Goal: Task Accomplishment & Management: Use online tool/utility

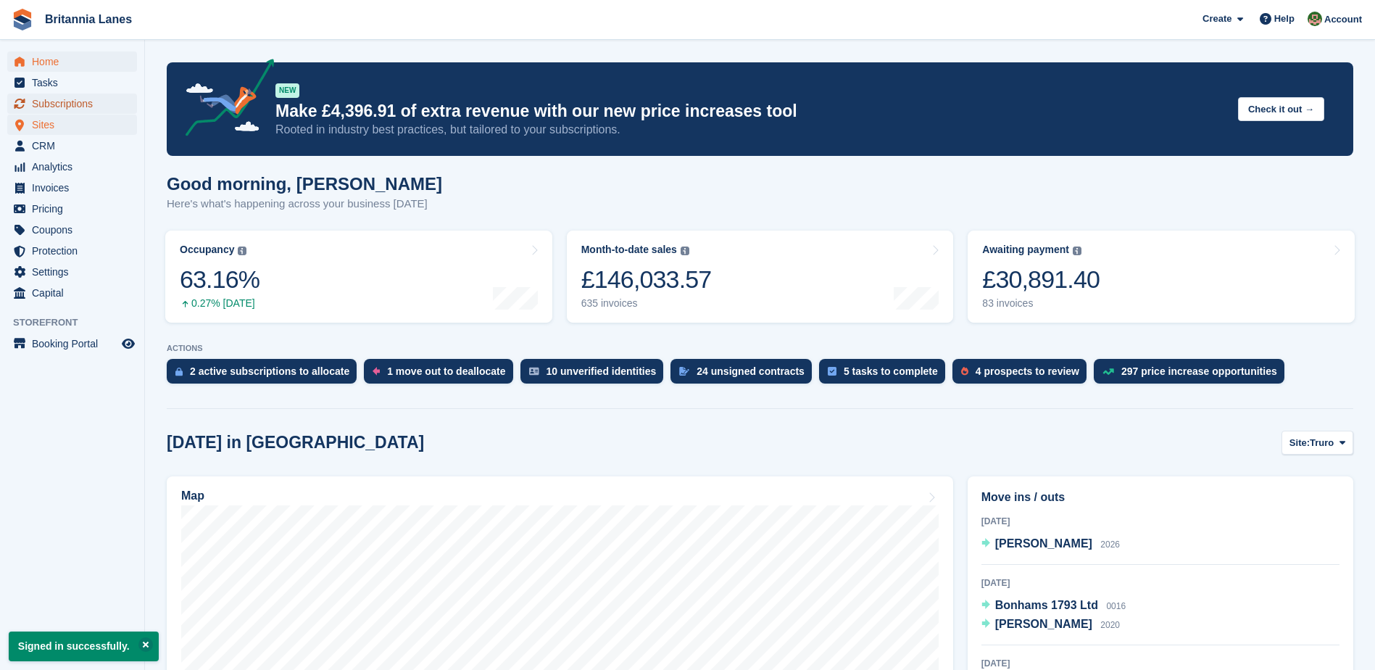
drag, startPoint x: 43, startPoint y: 107, endPoint x: 33, endPoint y: 116, distance: 13.3
click at [43, 107] on span "Subscriptions" at bounding box center [75, 104] width 87 height 20
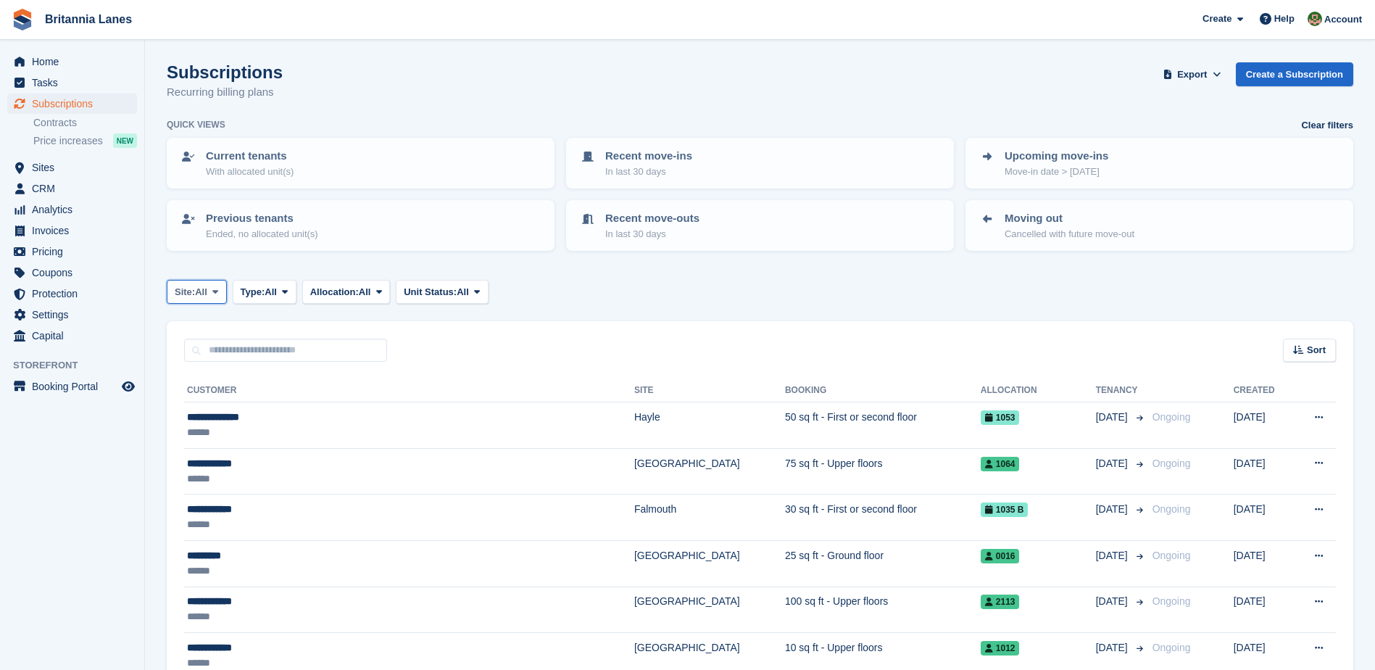
click at [189, 290] on span "Site:" at bounding box center [185, 292] width 20 height 14
click at [197, 373] on link "Falmouth" at bounding box center [238, 378] width 130 height 26
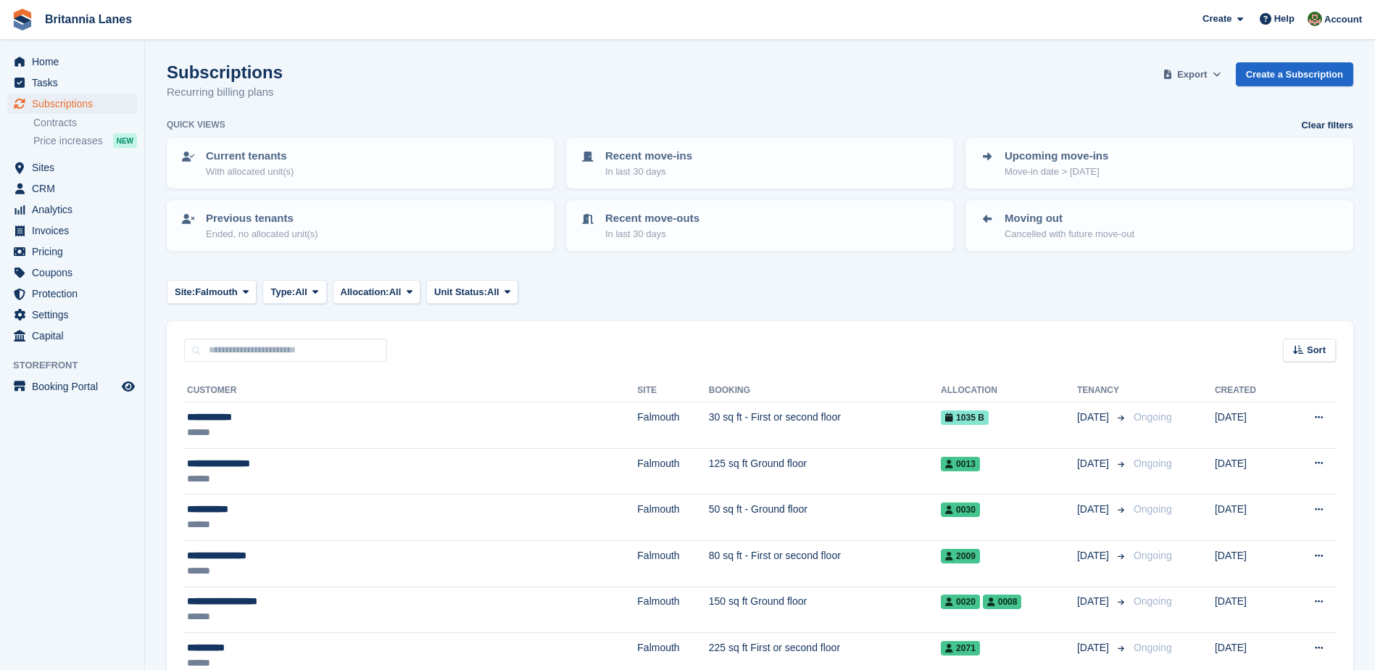
click at [1217, 74] on span at bounding box center [1217, 74] width 14 height 14
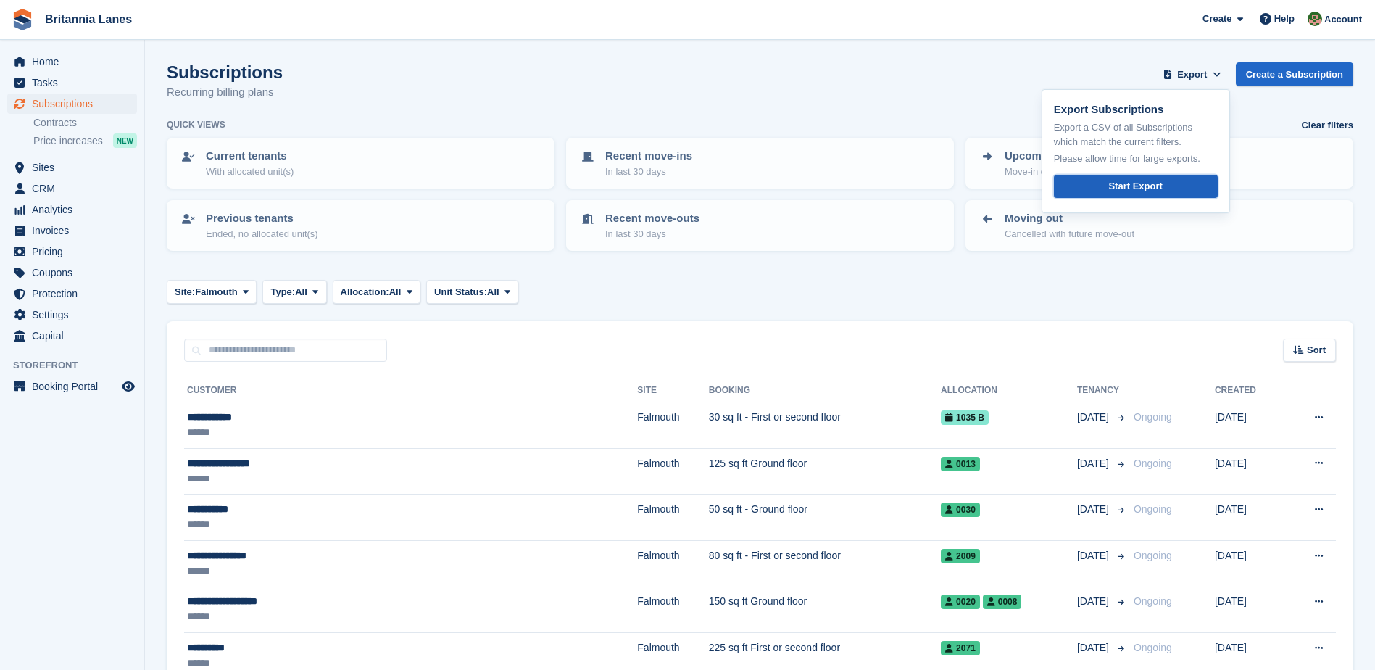
click at [1144, 185] on div "Start Export" at bounding box center [1135, 186] width 54 height 14
click at [62, 235] on span "Invoices" at bounding box center [75, 230] width 87 height 20
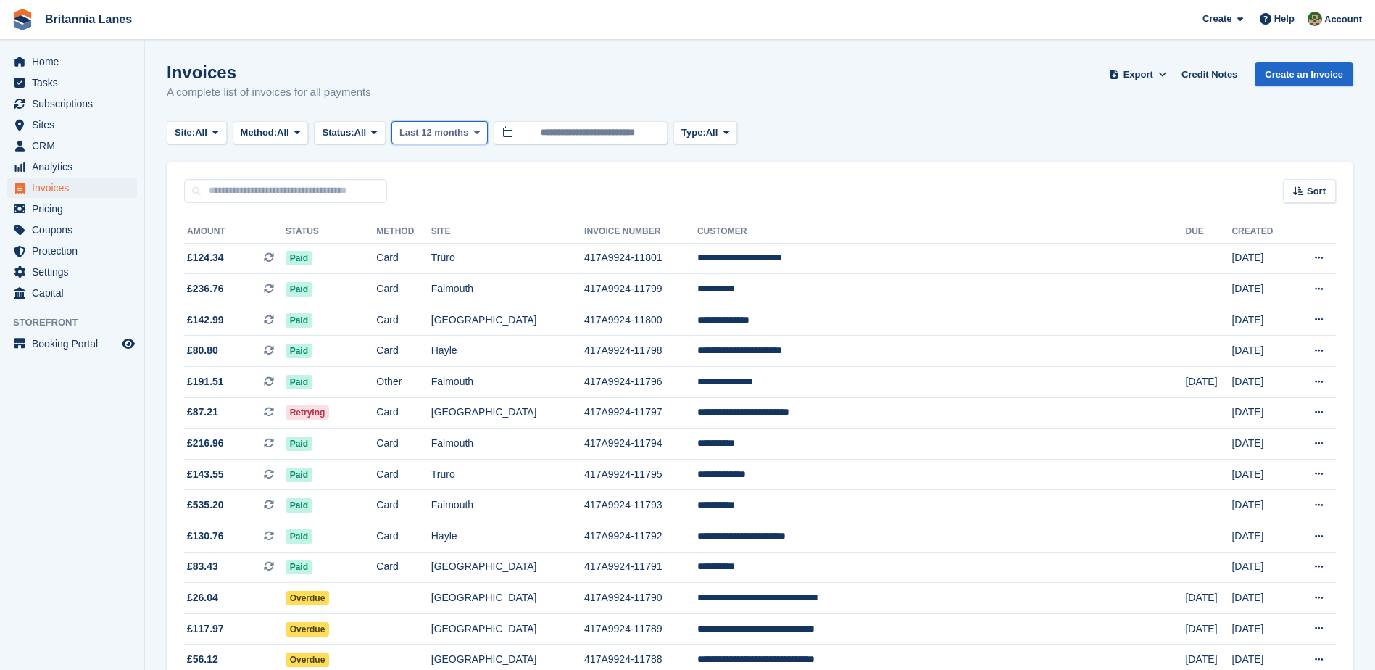
click at [460, 135] on span "Last 12 months" at bounding box center [433, 132] width 69 height 14
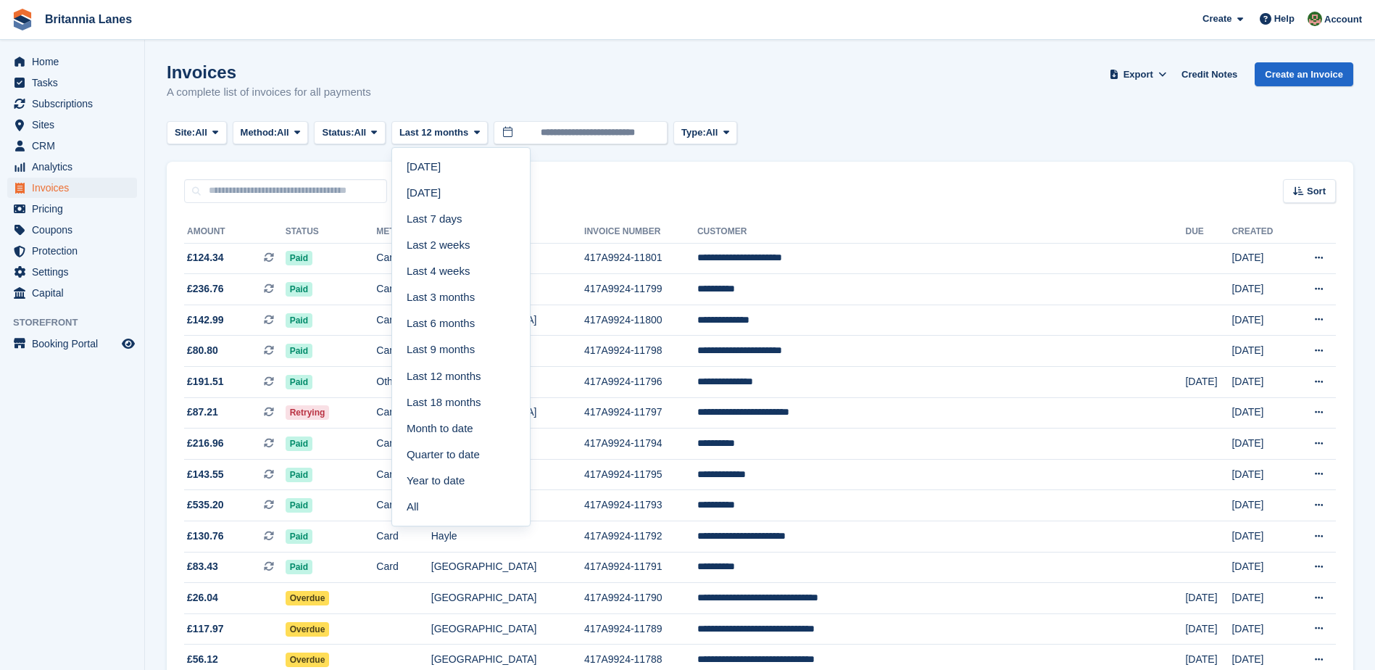
click at [455, 502] on link "All" at bounding box center [461, 507] width 126 height 26
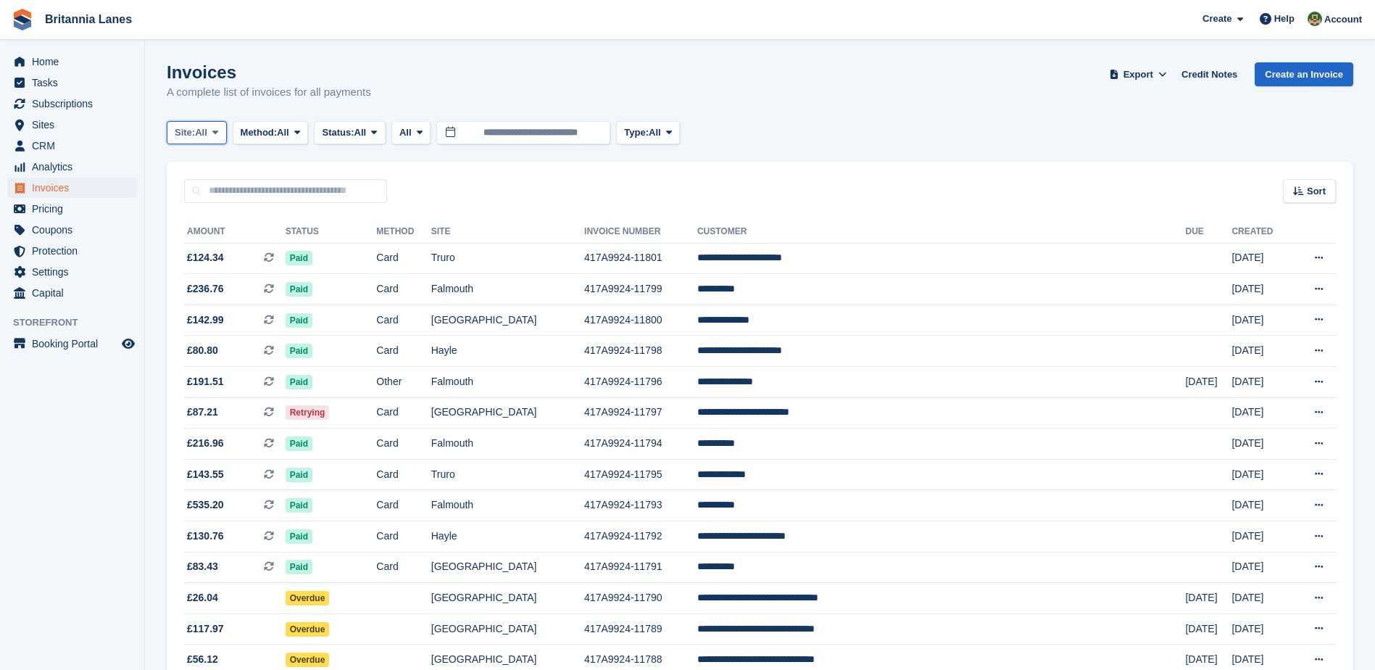
click at [204, 140] on button "Site: All" at bounding box center [197, 133] width 60 height 24
click at [209, 226] on link "Falmouth" at bounding box center [238, 219] width 130 height 26
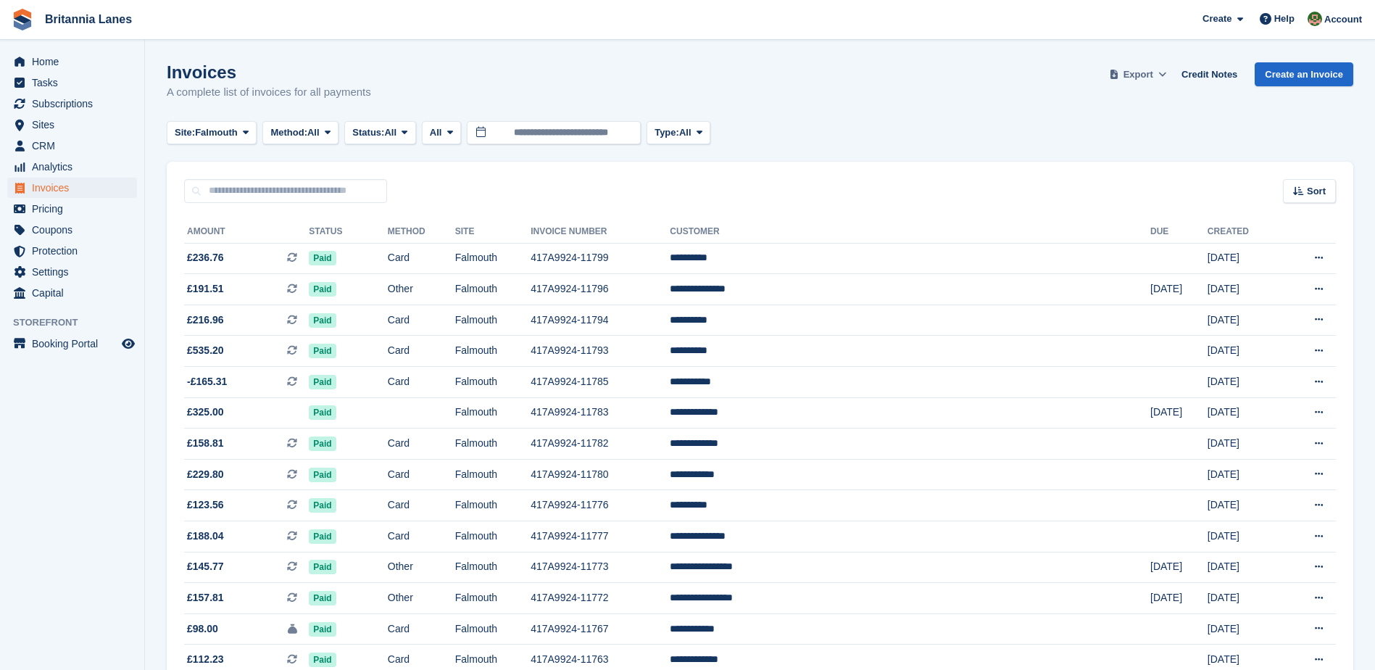
click at [1153, 72] on span "Export" at bounding box center [1138, 74] width 30 height 14
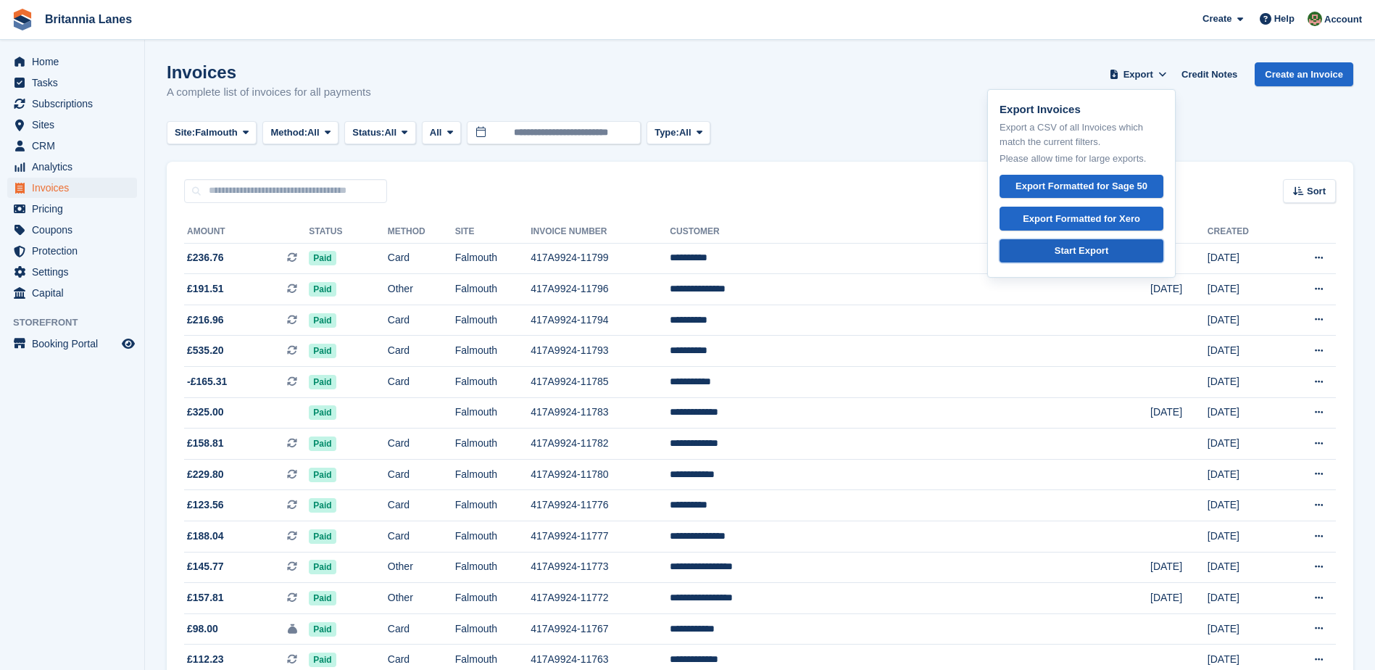
click at [1084, 245] on div "Start Export" at bounding box center [1082, 251] width 54 height 14
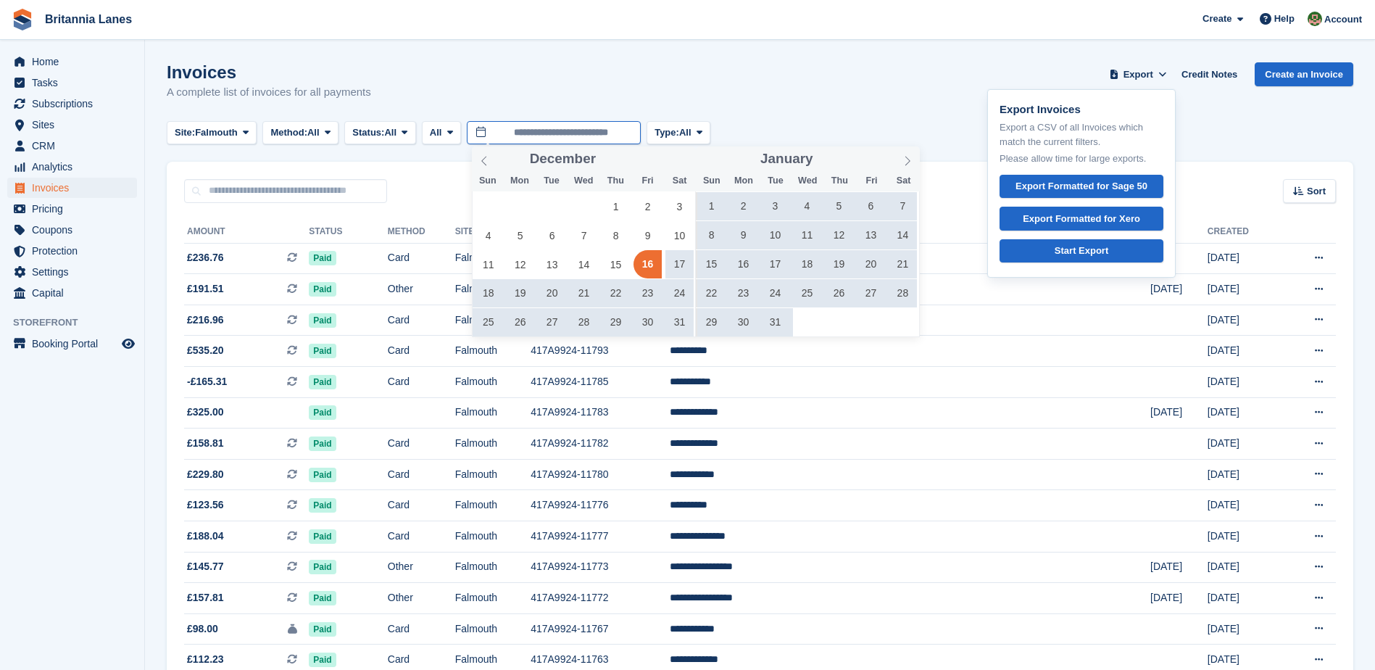
click at [554, 128] on input "**********" at bounding box center [554, 133] width 174 height 24
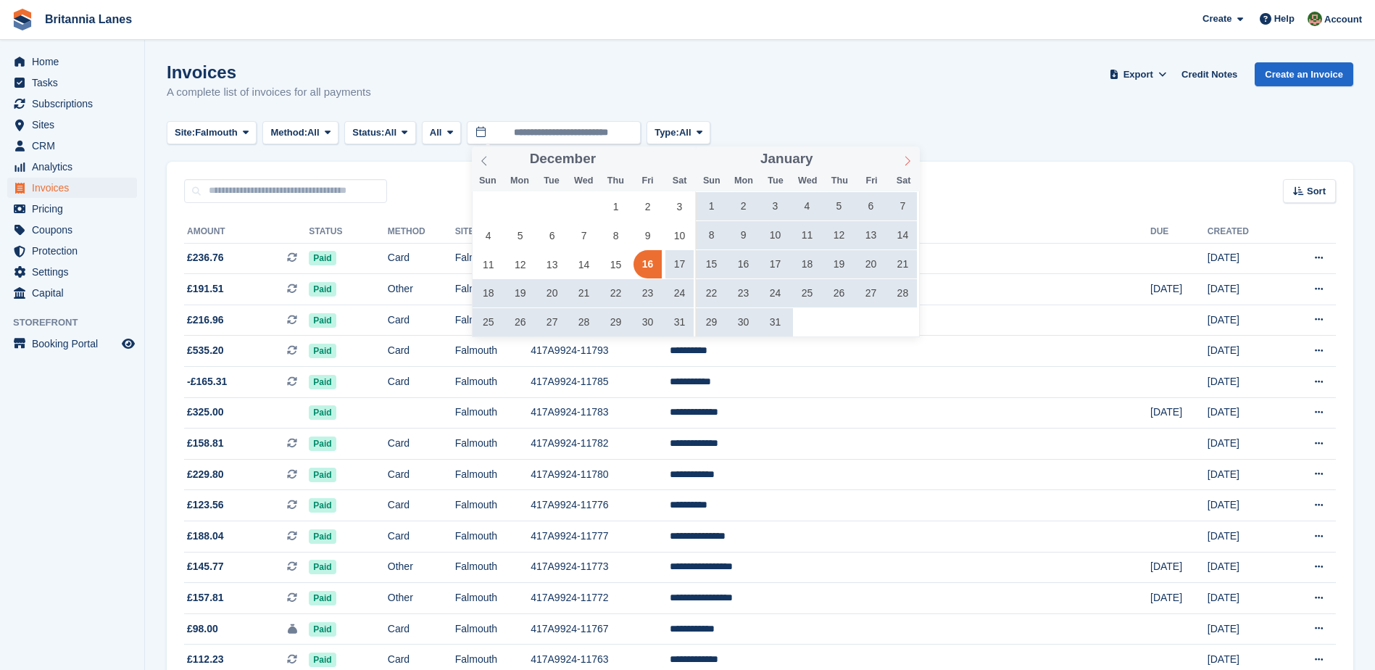
click at [912, 166] on span at bounding box center [907, 158] width 25 height 25
type input "****"
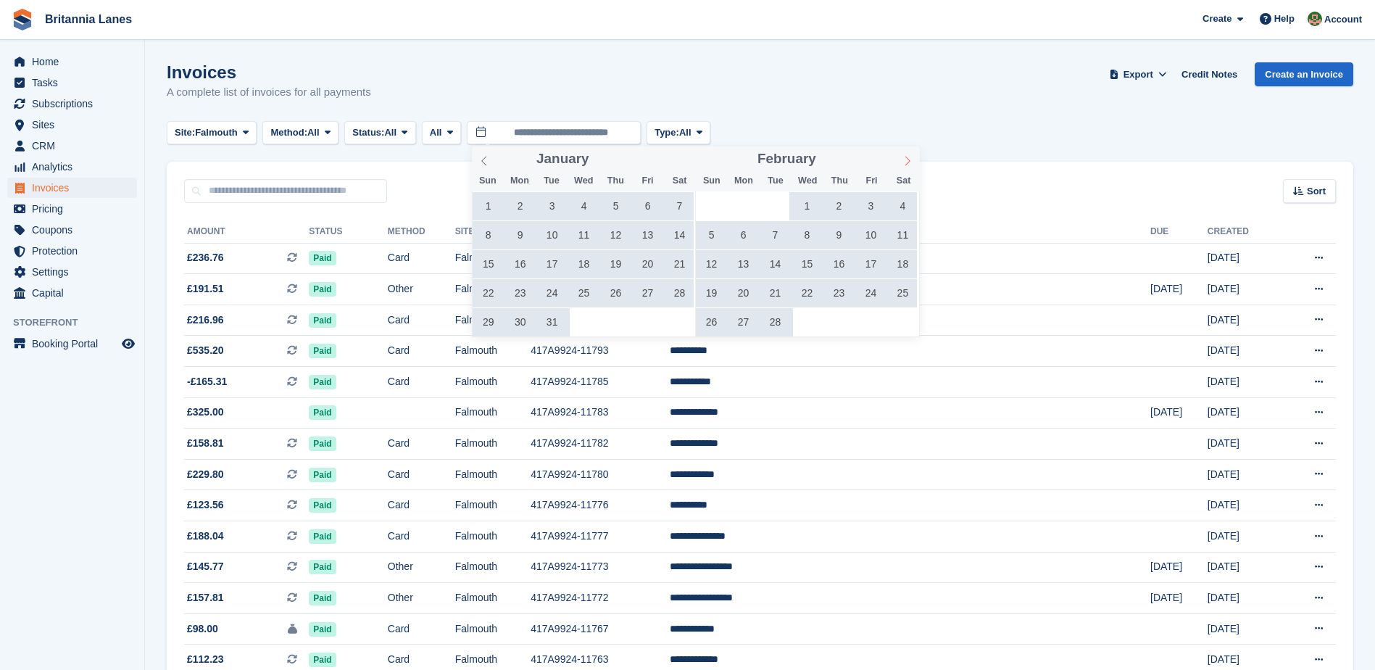
click at [912, 166] on span at bounding box center [907, 158] width 25 height 25
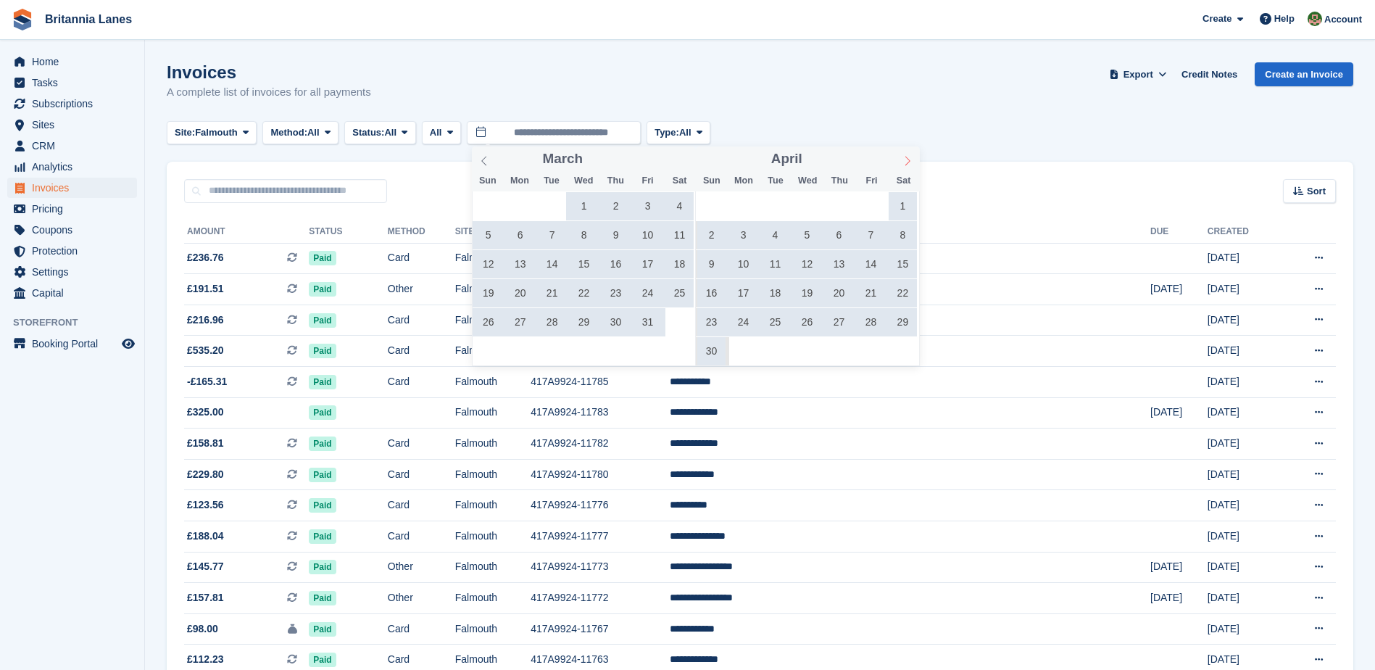
click at [912, 166] on span at bounding box center [907, 158] width 25 height 25
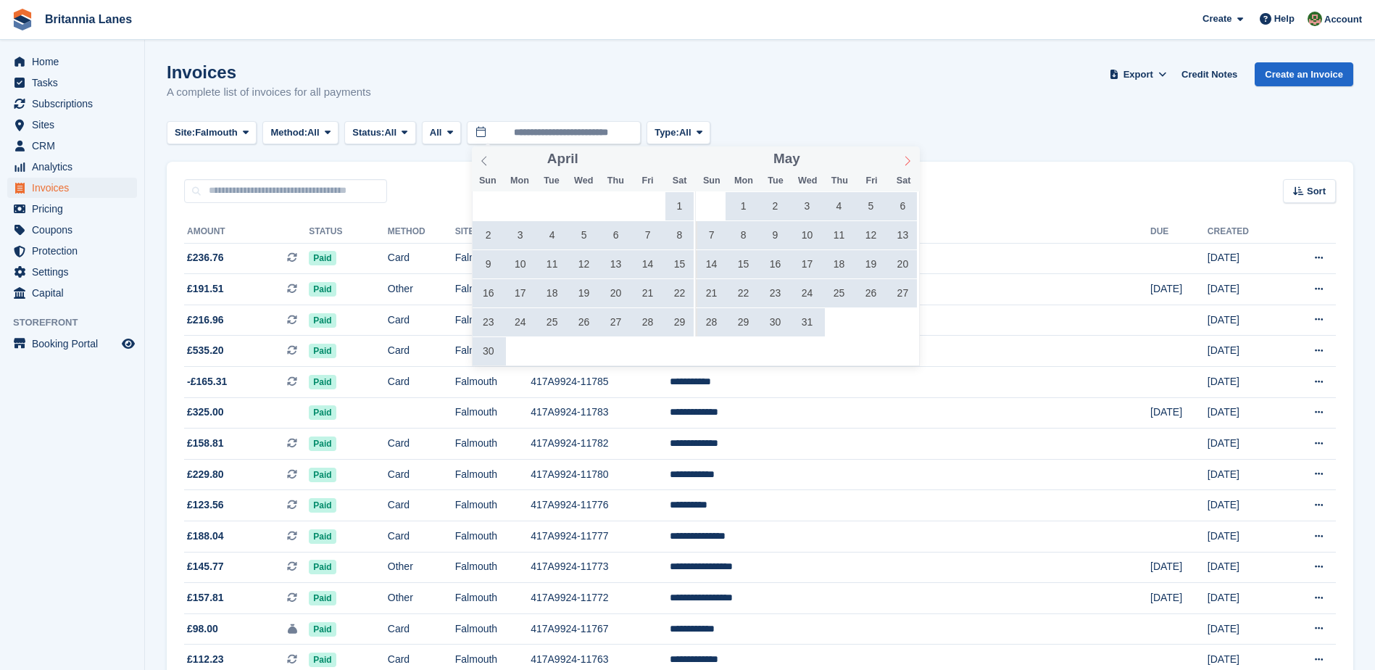
click at [912, 166] on span at bounding box center [907, 158] width 25 height 25
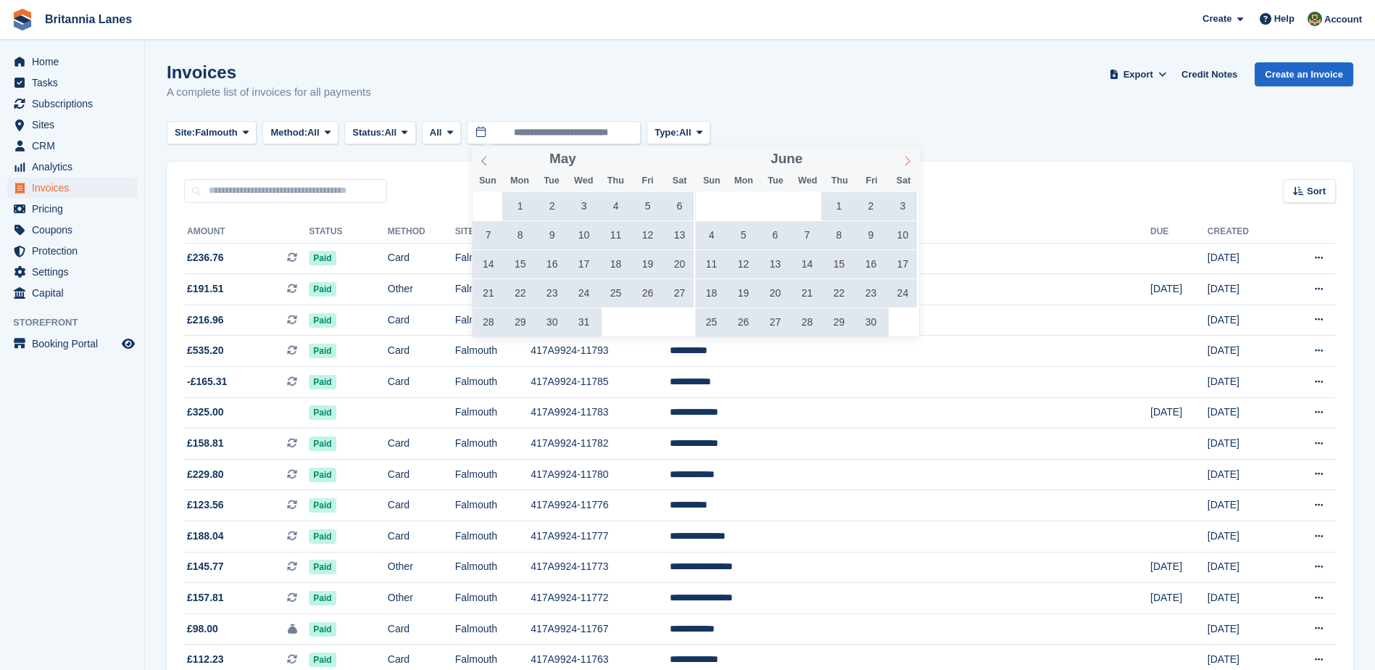
click at [912, 166] on span at bounding box center [907, 158] width 25 height 25
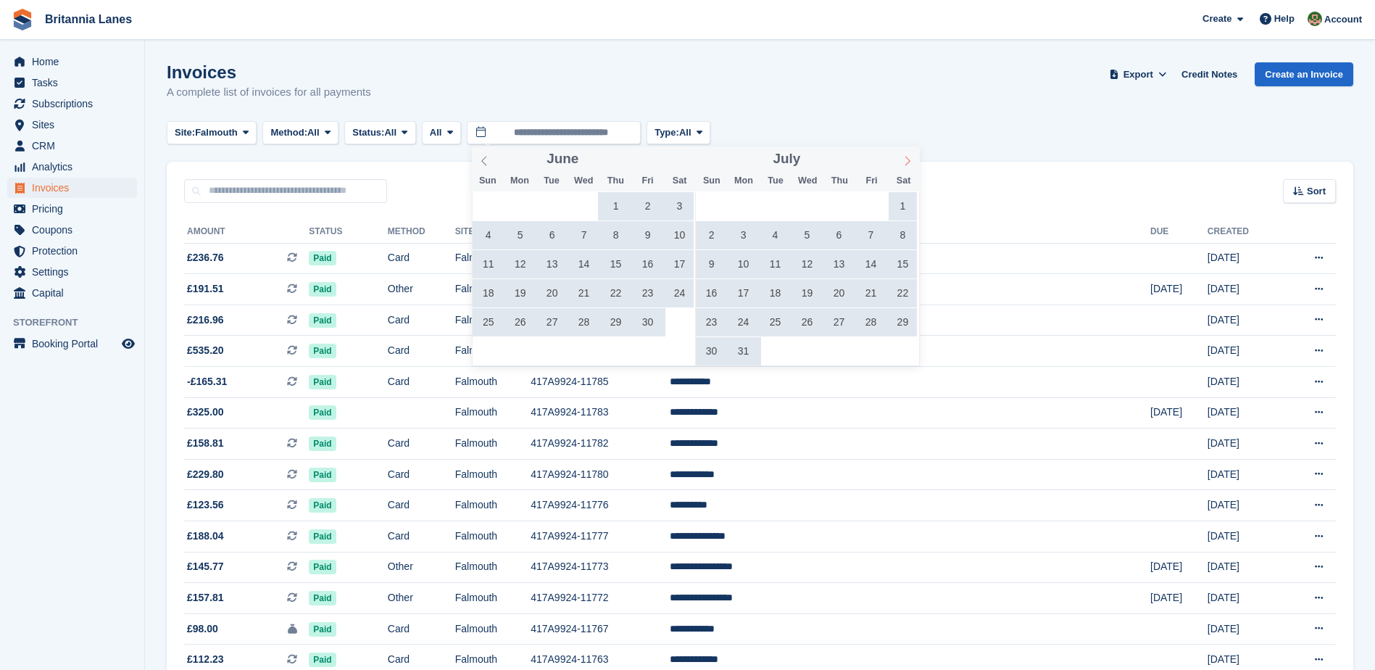
click at [912, 166] on span at bounding box center [907, 158] width 25 height 25
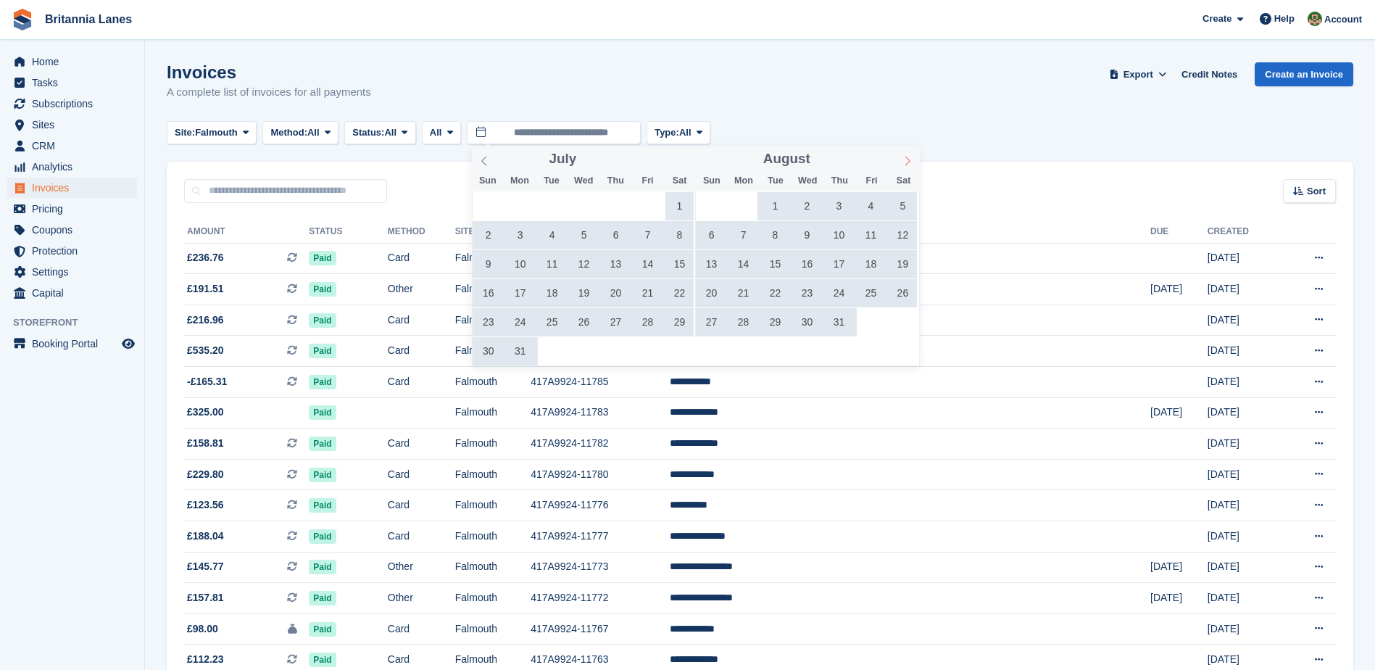
click at [912, 166] on span at bounding box center [907, 158] width 25 height 25
drag, startPoint x: 912, startPoint y: 166, endPoint x: 900, endPoint y: 160, distance: 13.0
click at [900, 160] on span at bounding box center [907, 158] width 25 height 25
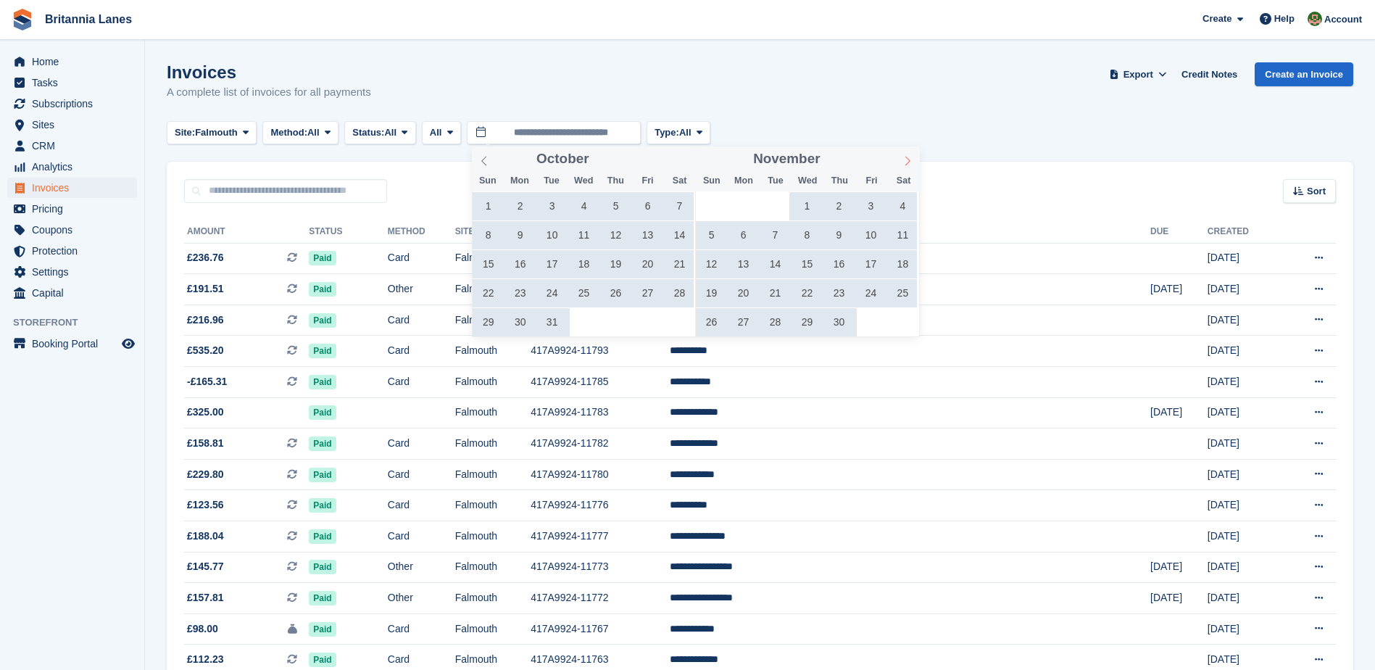
click at [904, 159] on icon at bounding box center [907, 161] width 10 height 10
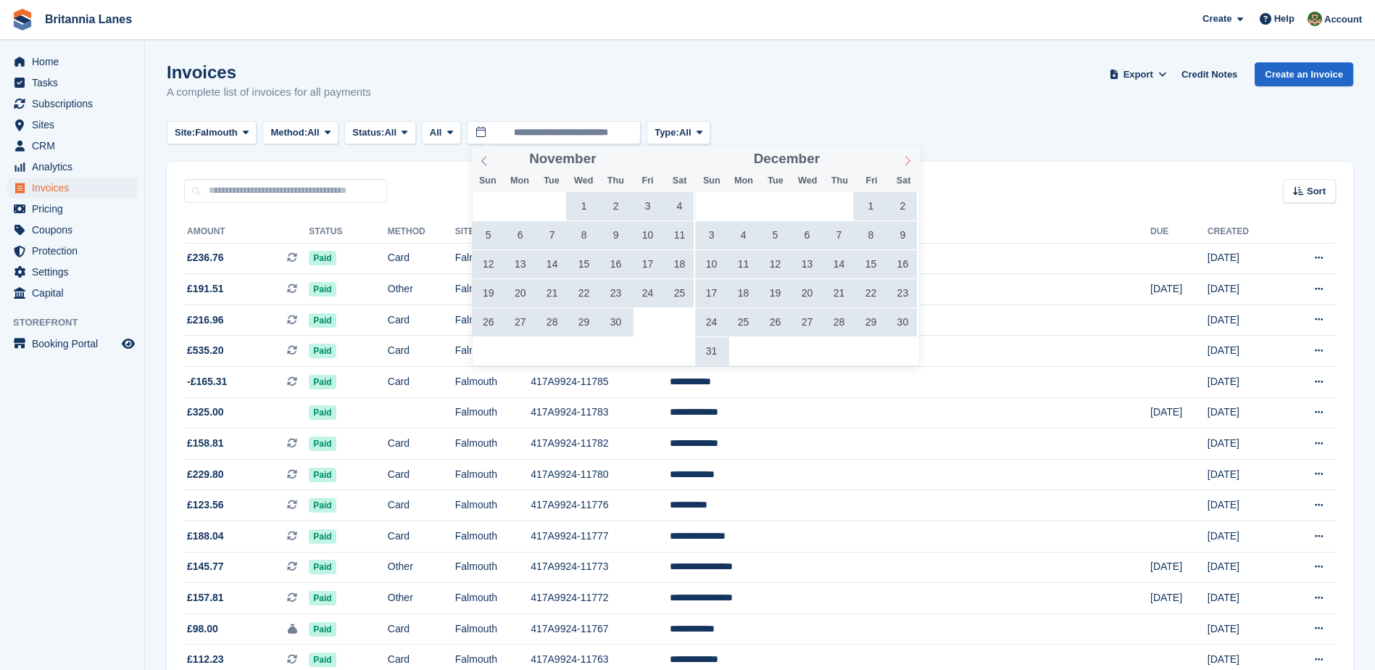
click at [904, 159] on icon at bounding box center [907, 161] width 10 height 10
type input "****"
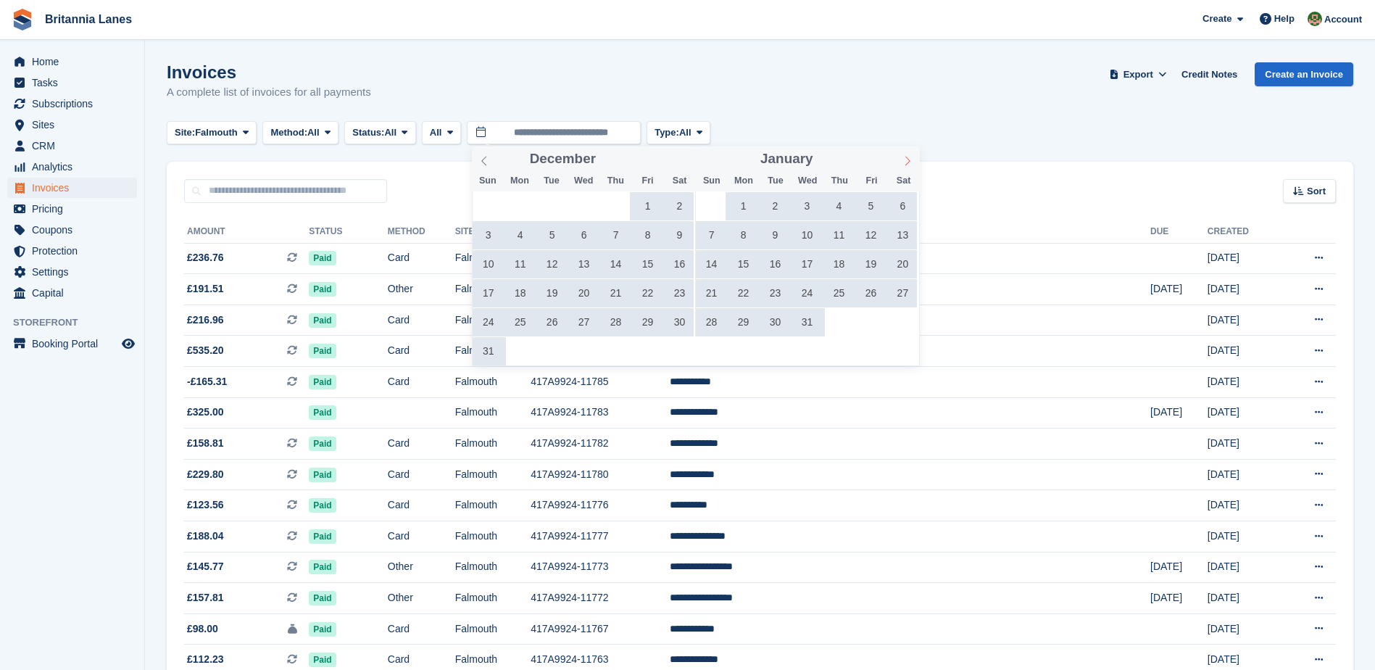
click at [904, 159] on icon at bounding box center [907, 161] width 10 height 10
type input "****"
click at [904, 159] on icon at bounding box center [907, 161] width 10 height 10
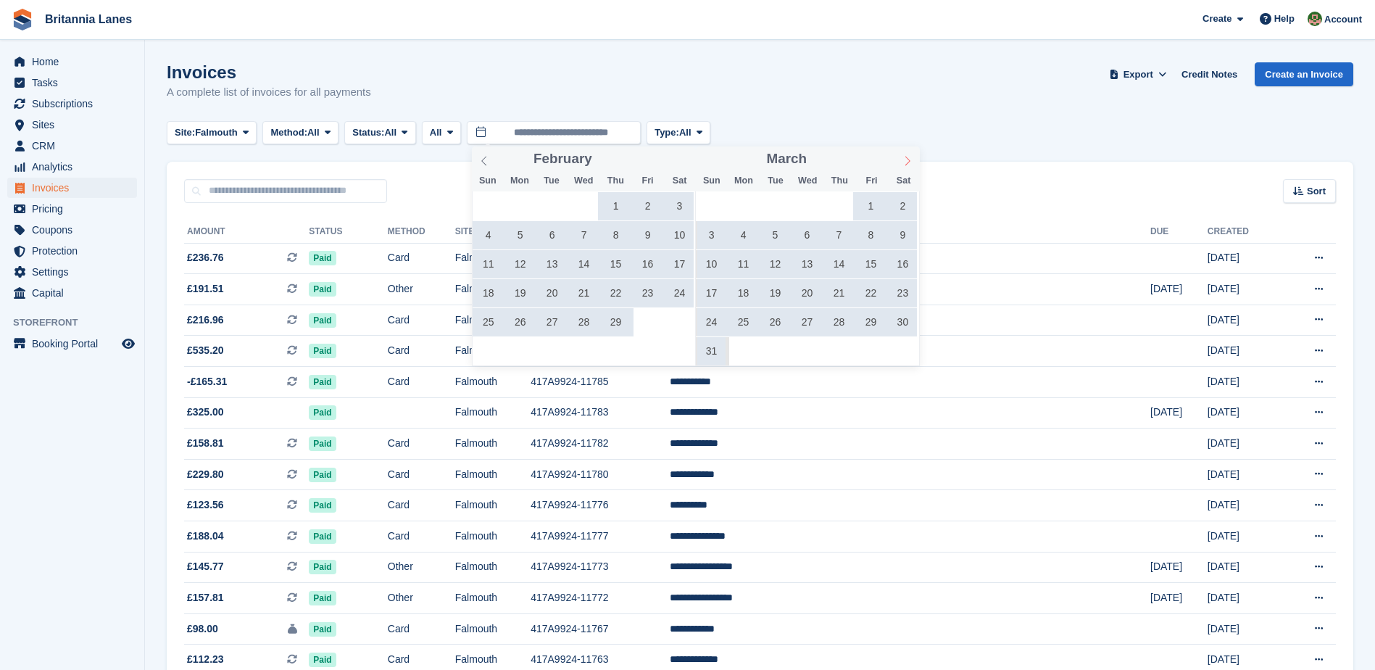
click at [904, 159] on icon at bounding box center [907, 161] width 10 height 10
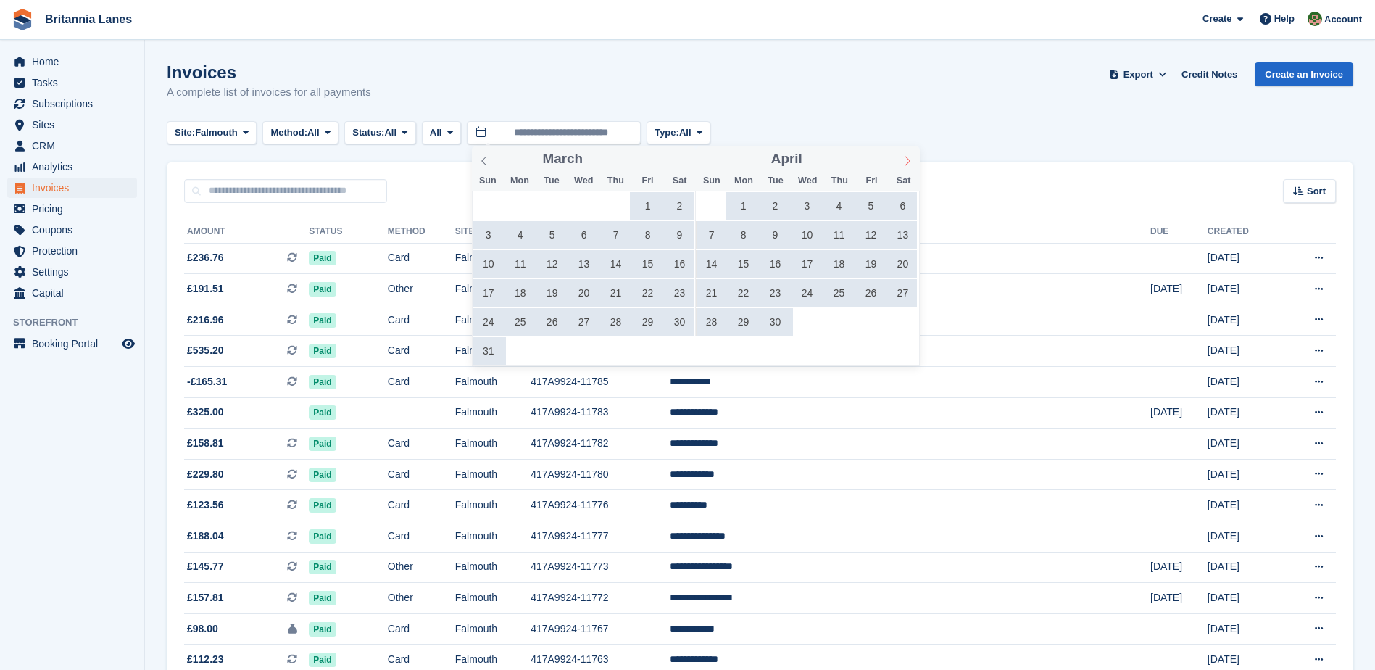
click at [904, 159] on icon at bounding box center [907, 161] width 10 height 10
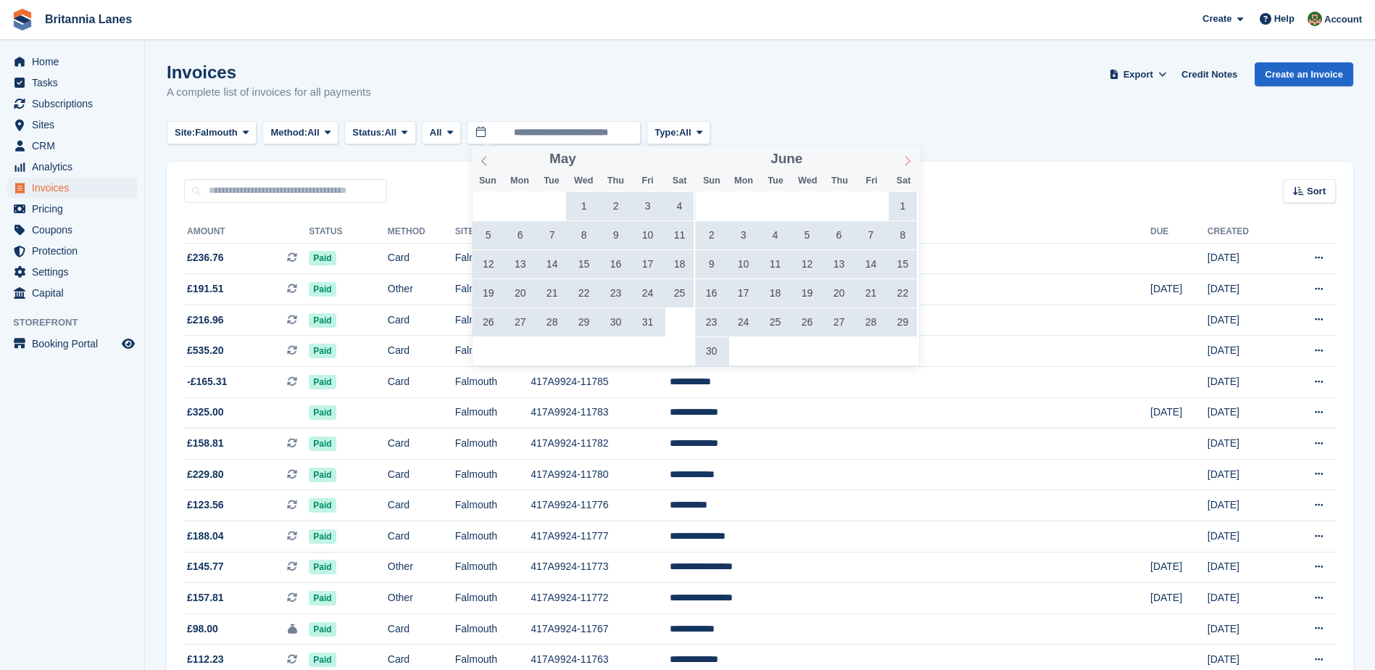
click at [904, 159] on icon at bounding box center [907, 161] width 10 height 10
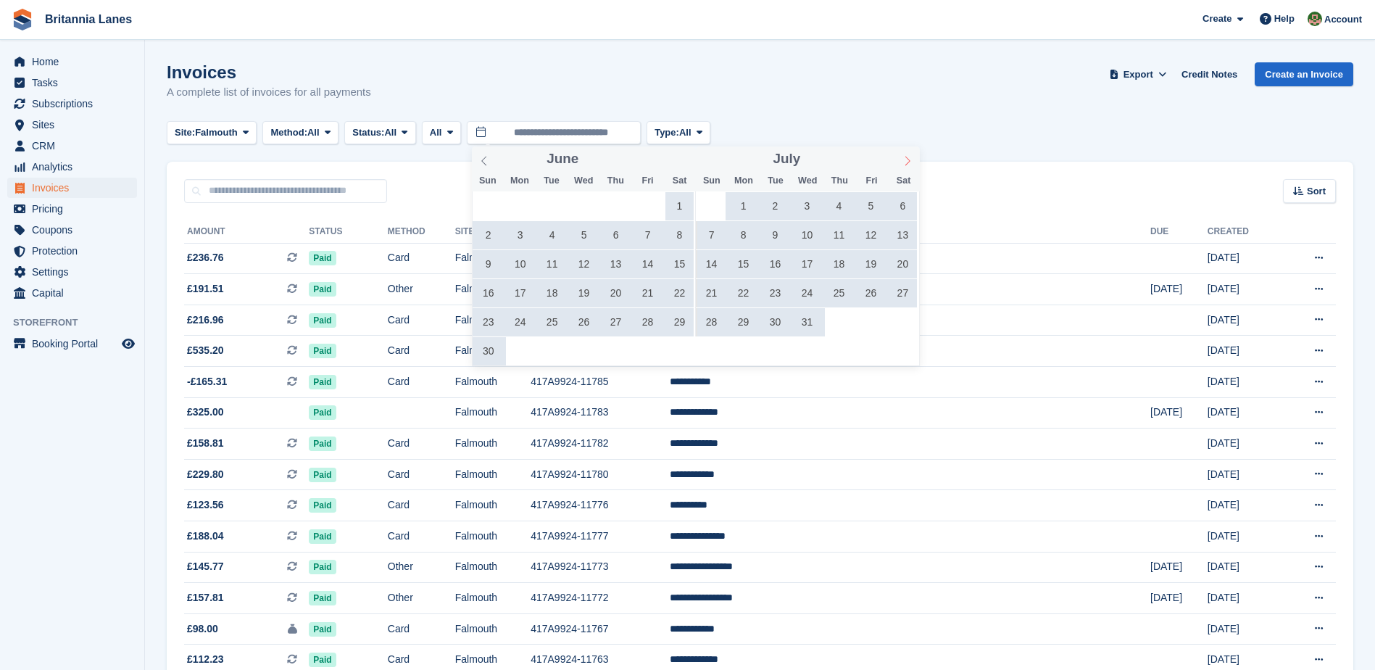
click at [904, 159] on icon at bounding box center [907, 161] width 10 height 10
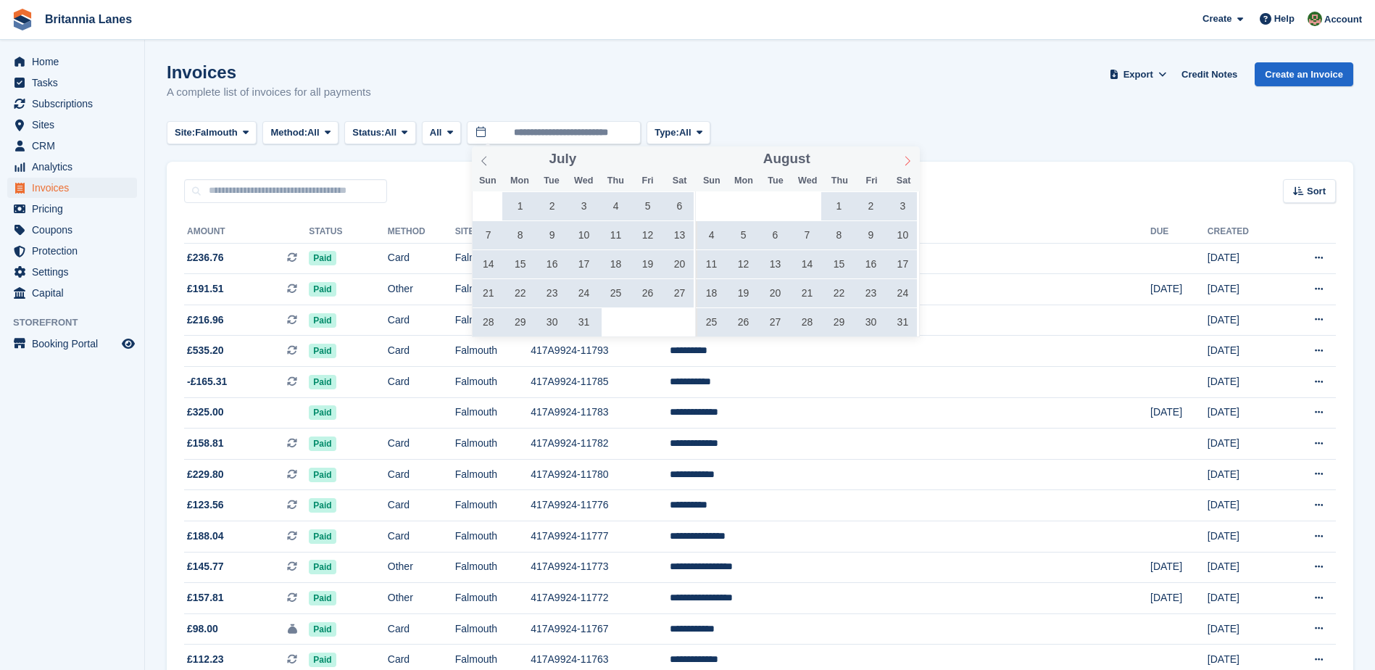
click at [904, 159] on icon at bounding box center [907, 161] width 10 height 10
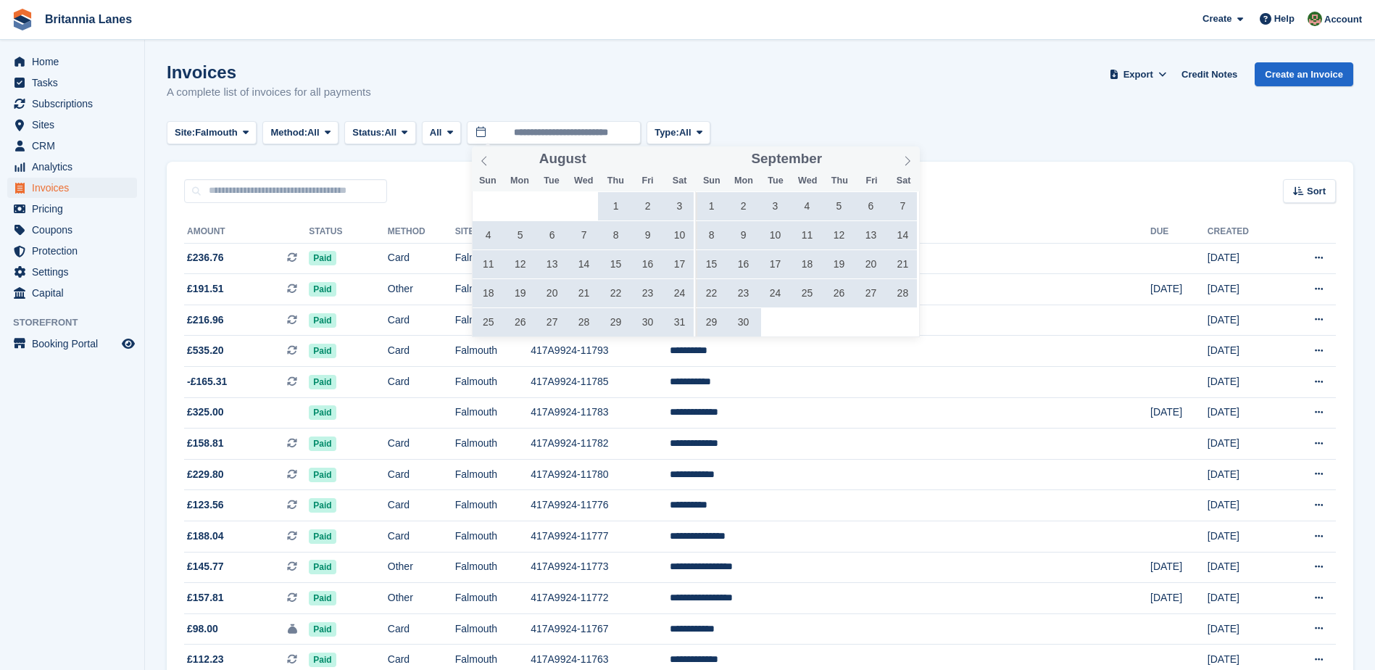
click at [707, 206] on span "1" at bounding box center [711, 206] width 28 height 28
type input "**********"
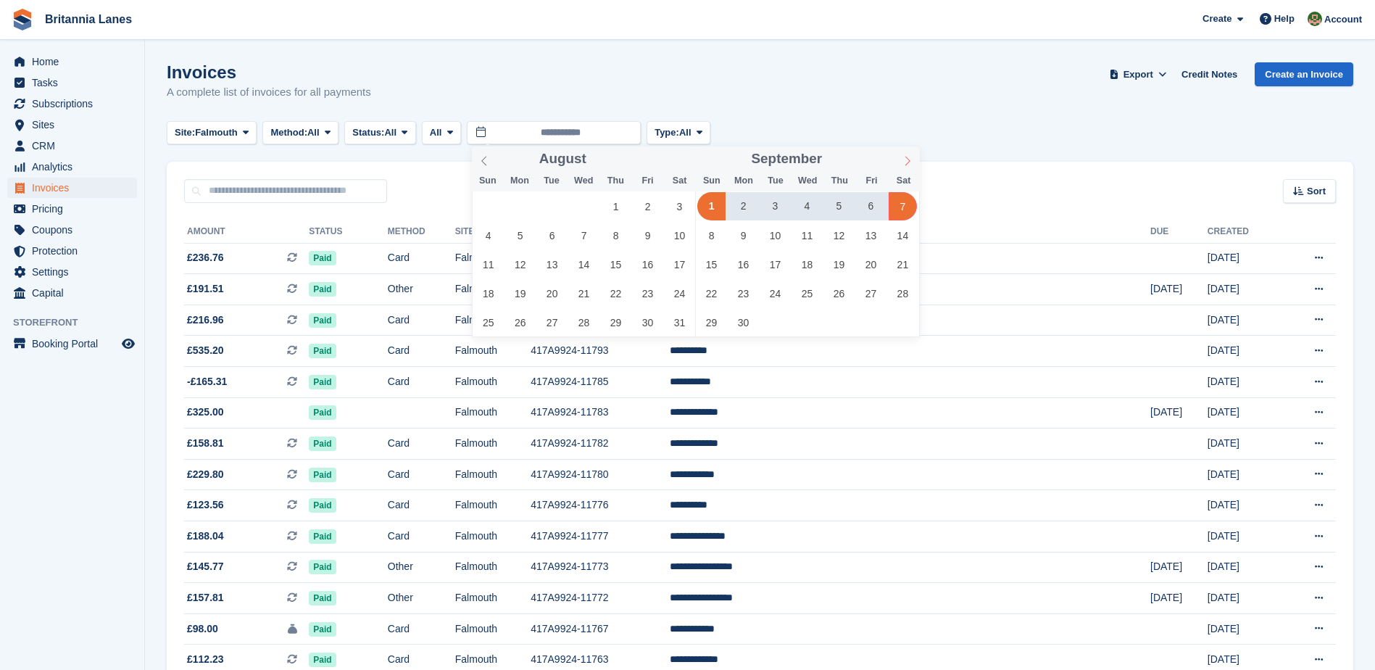
click at [906, 159] on icon at bounding box center [907, 161] width 10 height 10
type input "****"
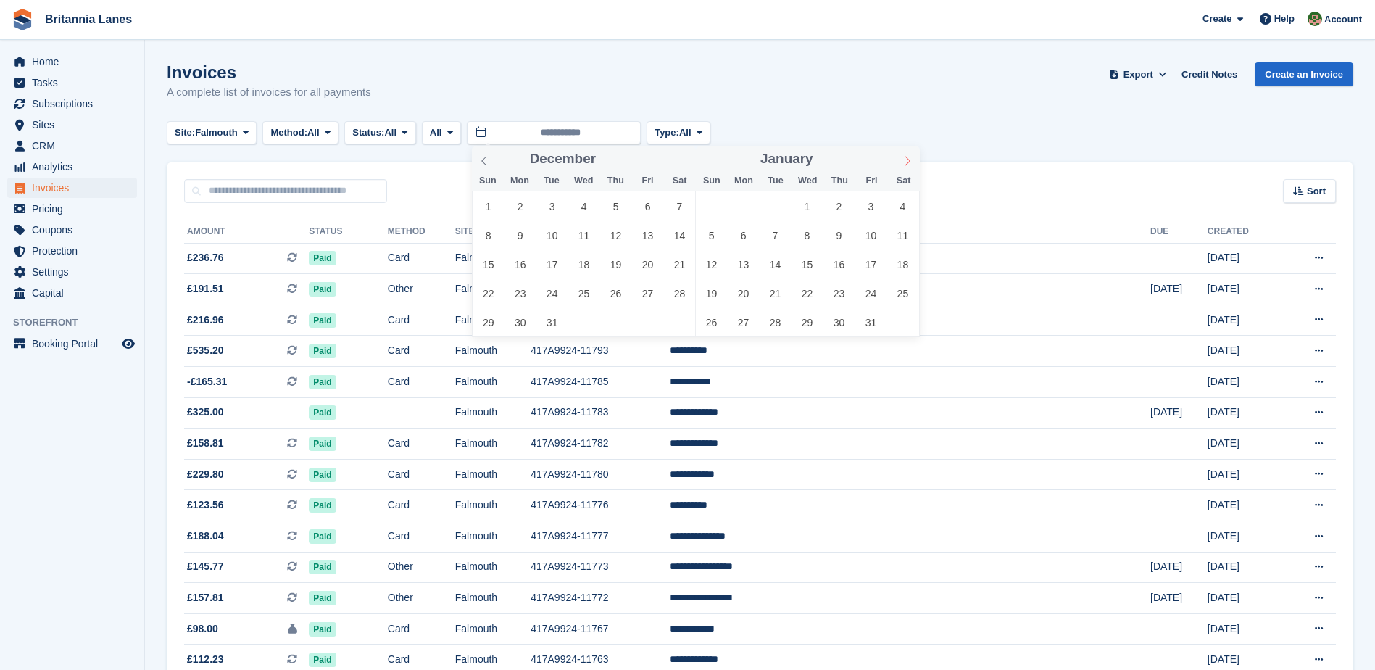
click at [906, 159] on icon at bounding box center [907, 161] width 10 height 10
type input "****"
click at [906, 159] on icon at bounding box center [907, 161] width 10 height 10
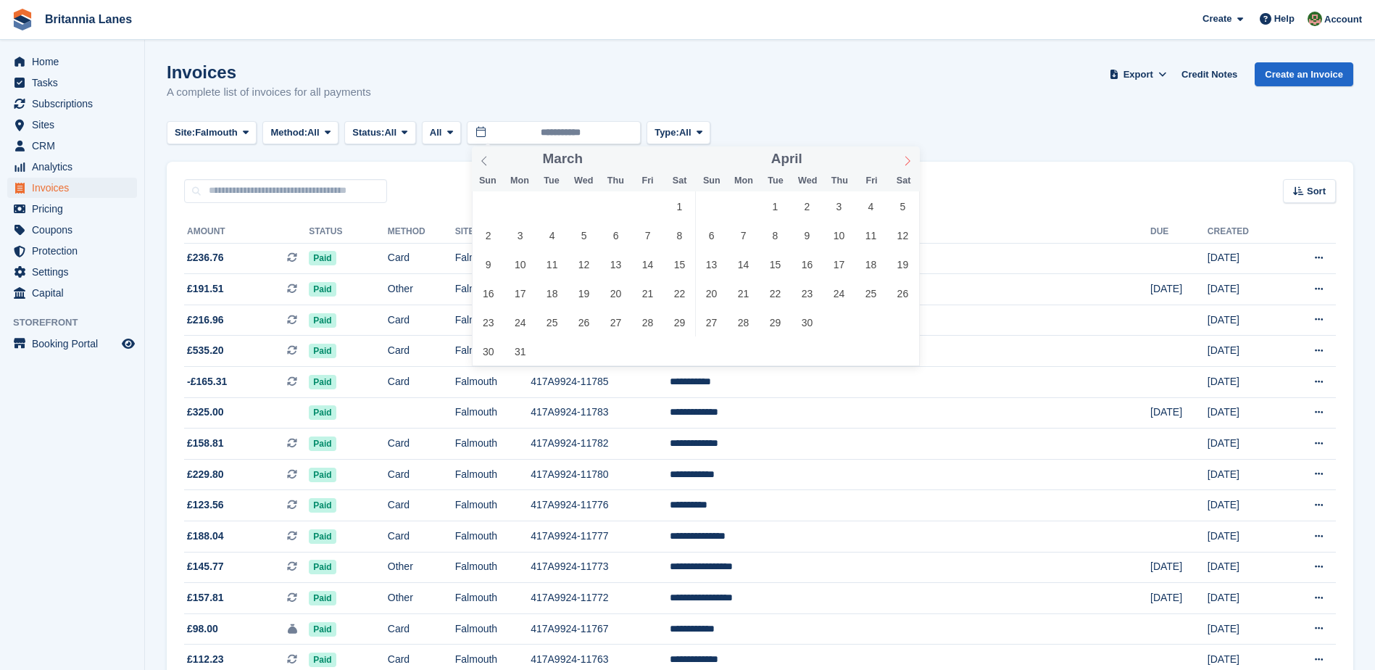
click at [906, 159] on icon at bounding box center [907, 161] width 10 height 10
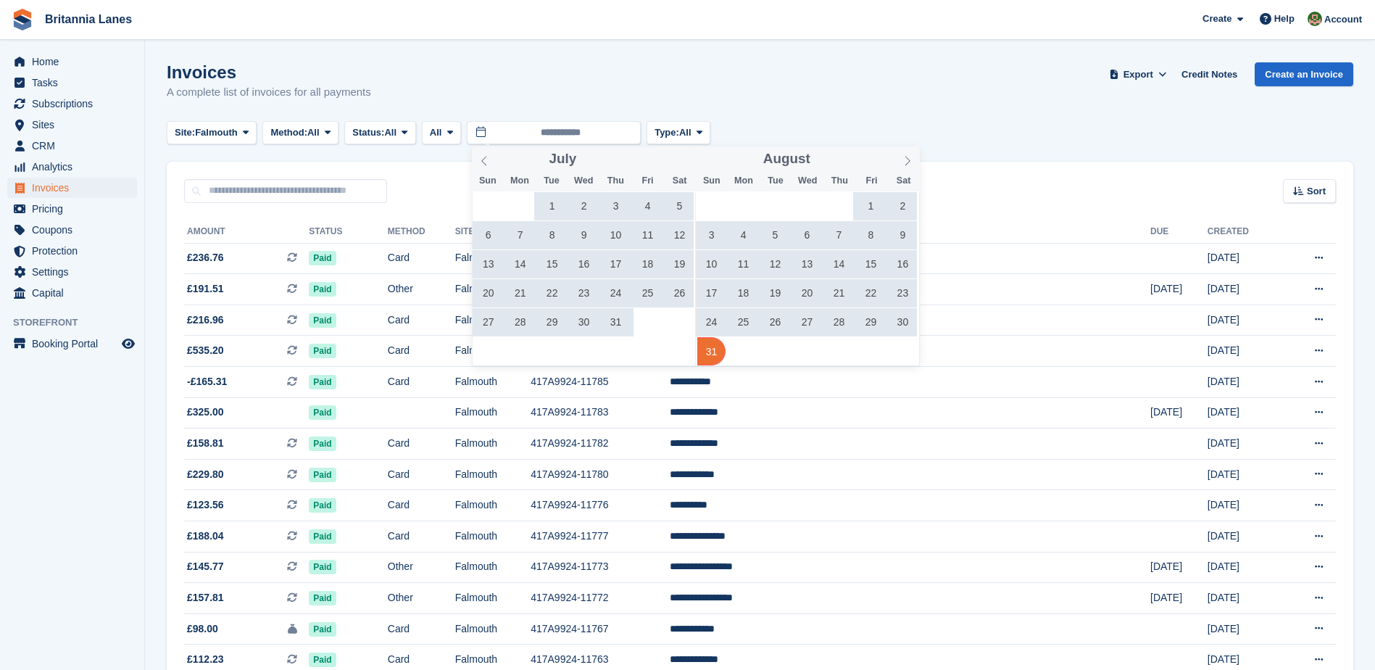
click at [701, 357] on span "31" at bounding box center [711, 351] width 28 height 28
type input "**********"
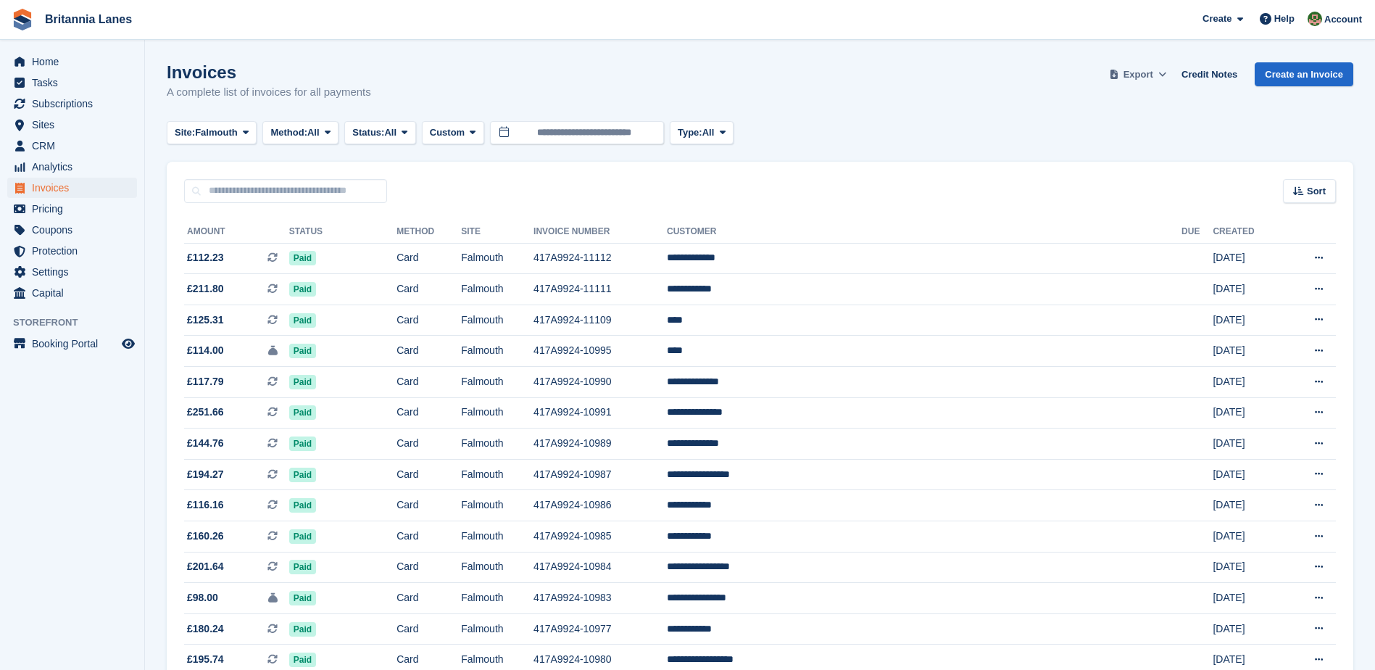
click at [1153, 67] on span "Export" at bounding box center [1138, 74] width 30 height 14
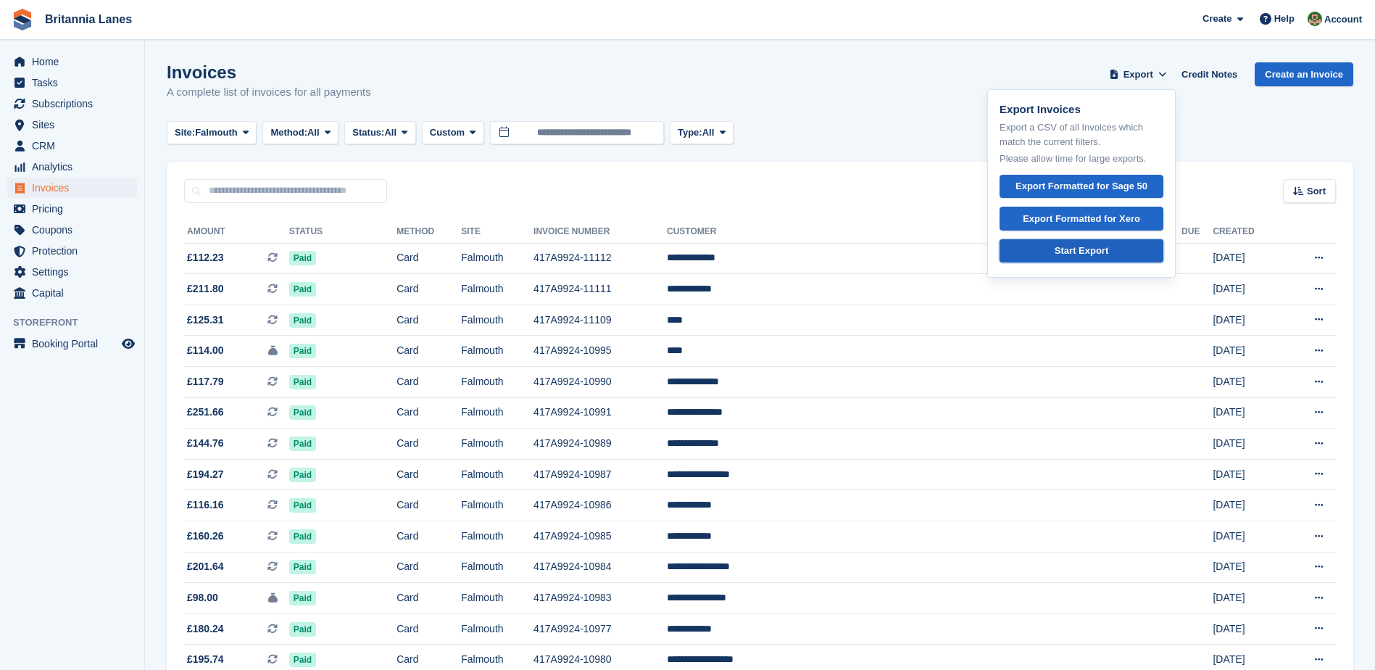
click at [1090, 245] on div "Start Export" at bounding box center [1082, 251] width 54 height 14
